Goal: Information Seeking & Learning: Learn about a topic

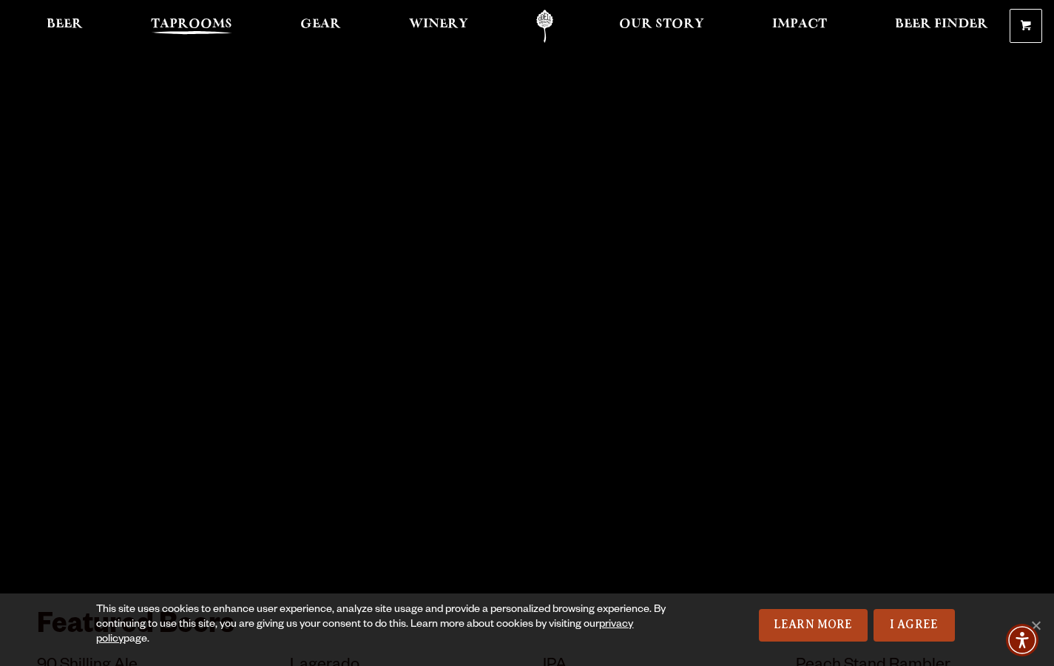
click at [209, 22] on span "Taprooms" at bounding box center [191, 24] width 81 height 12
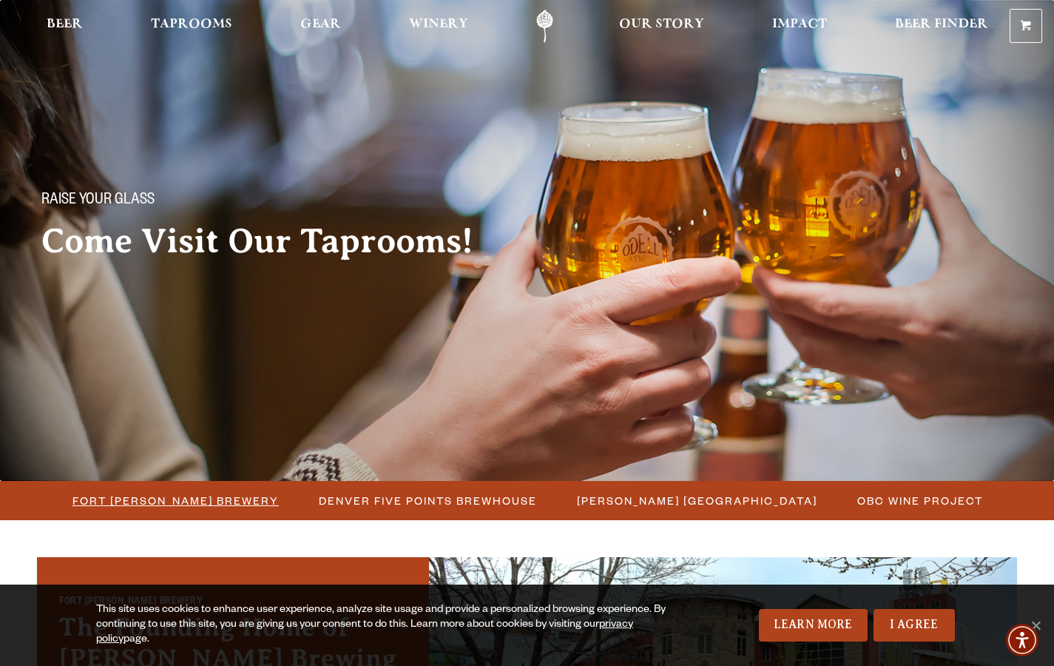
click at [202, 498] on span "Fort [PERSON_NAME] Brewery" at bounding box center [175, 500] width 206 height 21
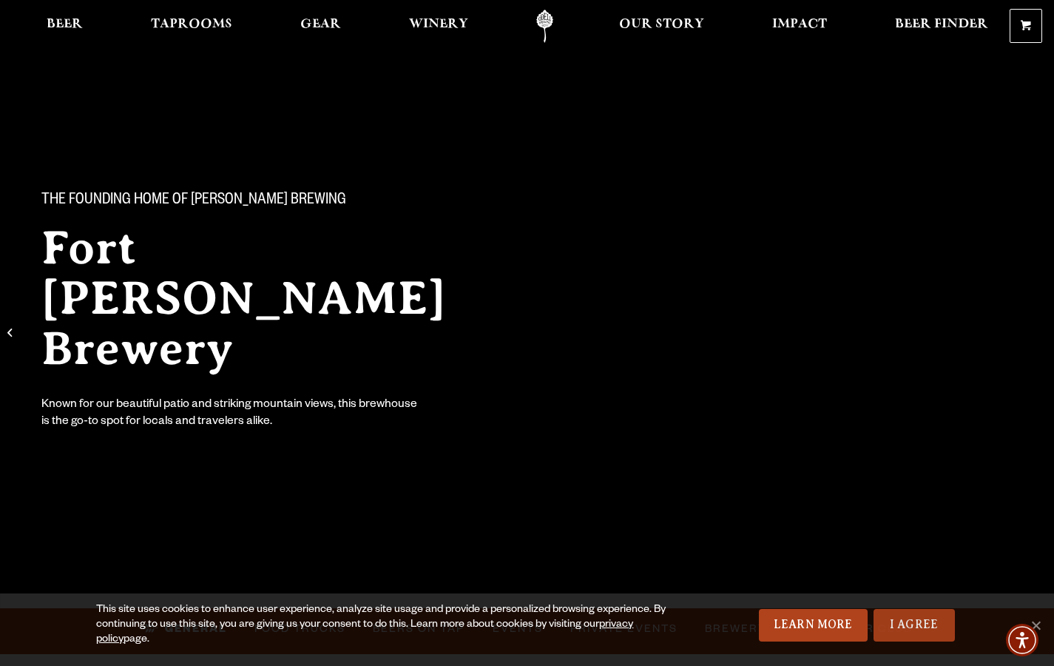
click at [917, 619] on link "I Agree" at bounding box center [914, 625] width 81 height 33
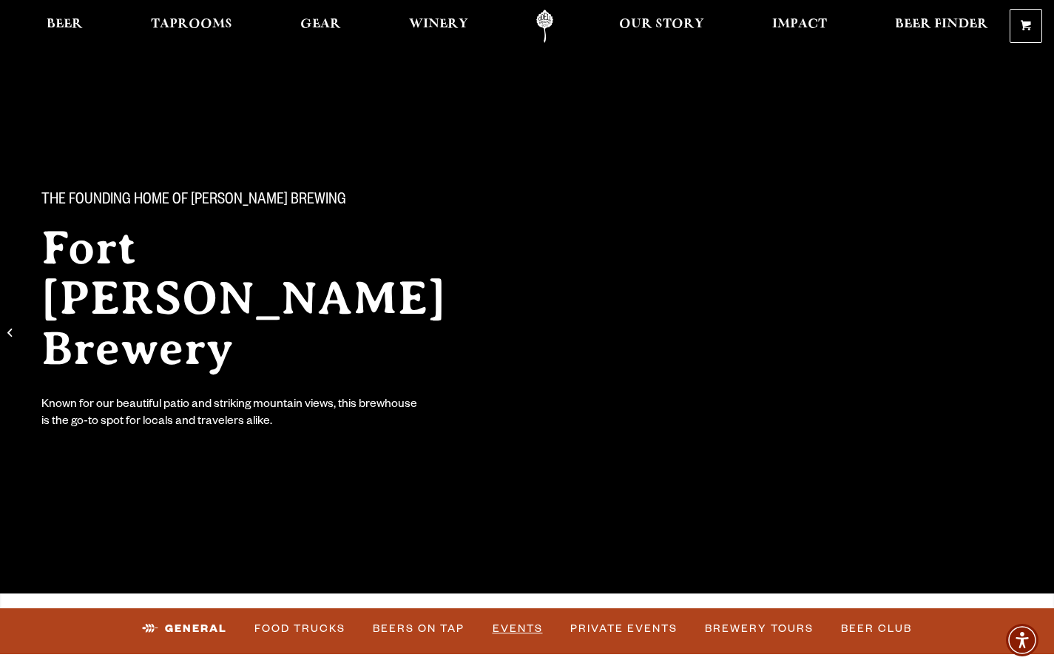
click at [527, 625] on link "Events" at bounding box center [518, 629] width 62 height 34
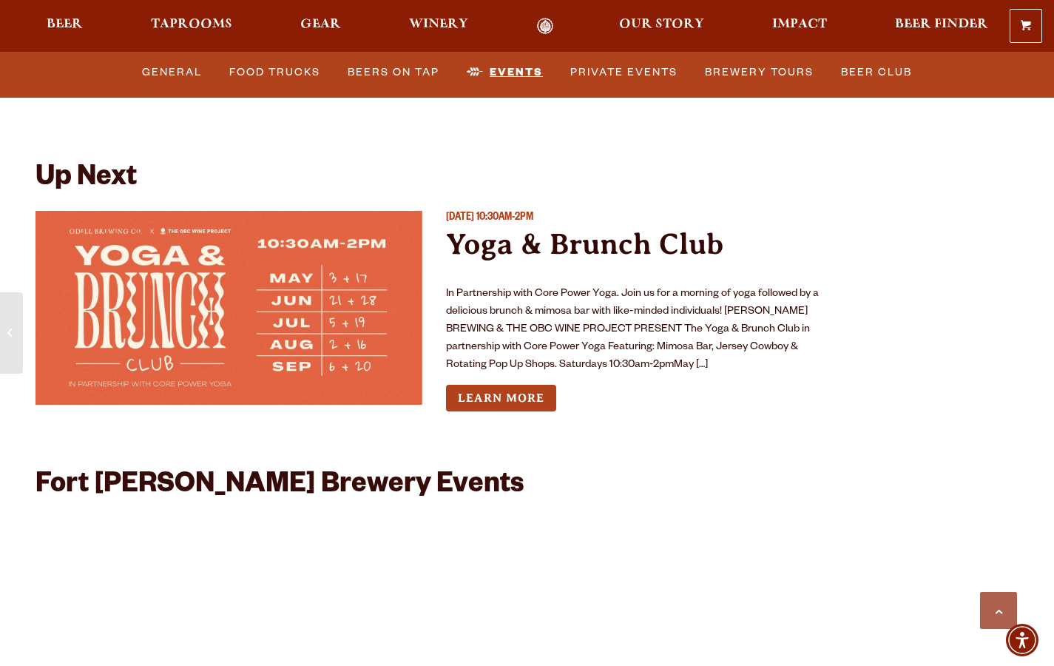
scroll to position [5781, 0]
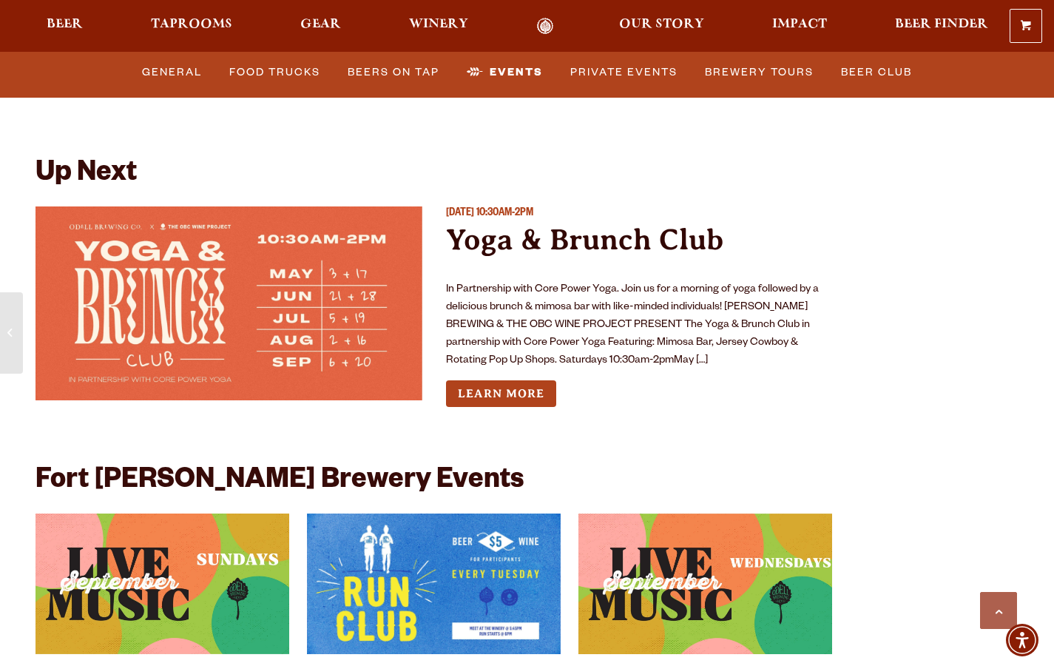
click at [648, 553] on img "View event details" at bounding box center [705, 583] width 254 height 141
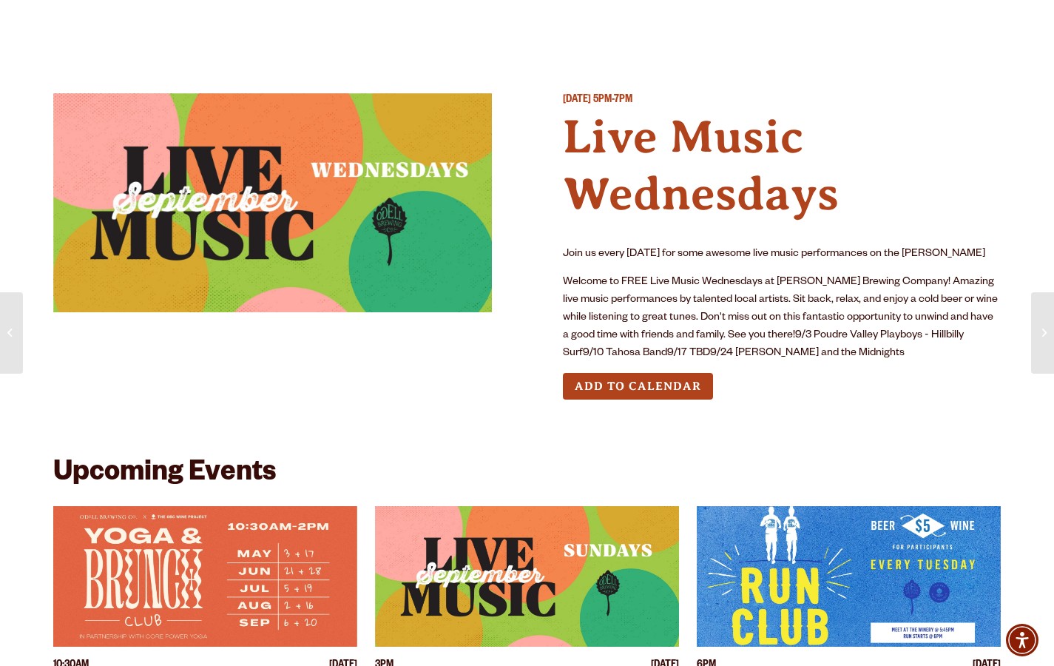
click at [934, 455] on div "[DATE] 5PM-7PM Live Music Wednesdays Join us every [DATE] for some awesome live…" at bounding box center [527, 258] width 948 height 401
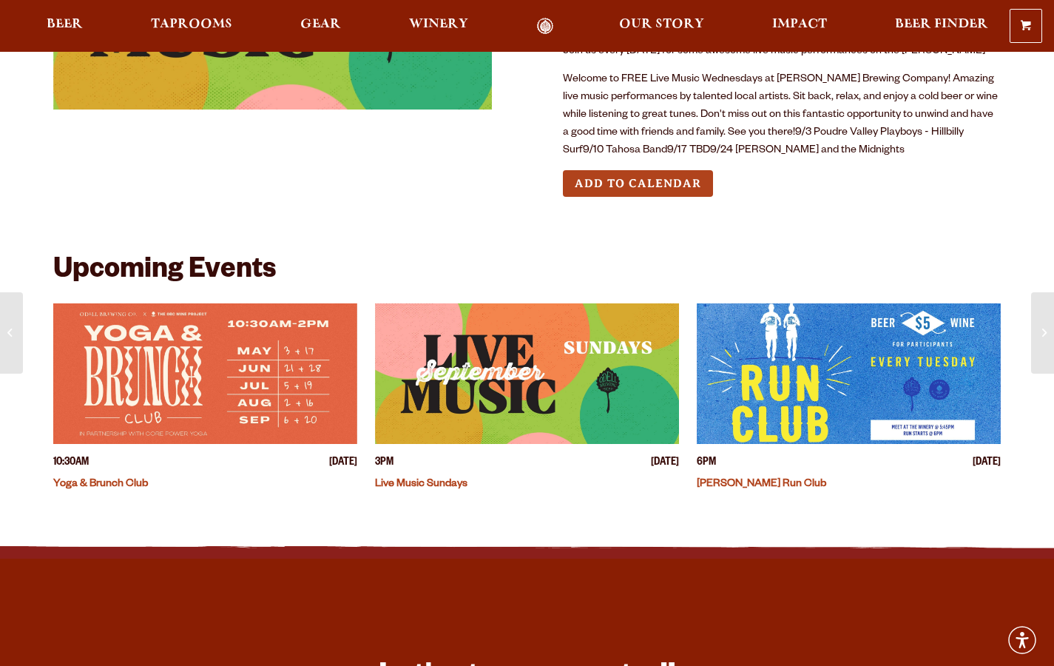
scroll to position [206, 0]
